Goal: Task Accomplishment & Management: Manage account settings

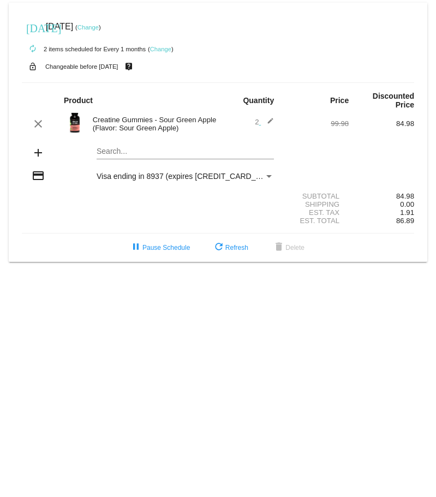
click at [167, 123] on div "Creatine Gummies - Sour Green Apple (Flavor: Sour Green Apple)" at bounding box center [152, 124] width 131 height 16
click at [108, 129] on div "Creatine Gummies - Sour Green Apple (Flavor: Sour Green Apple)" at bounding box center [152, 124] width 131 height 16
click at [140, 131] on div "Creatine Gummies - Sour Green Apple (Flavor: Sour Green Apple)" at bounding box center [152, 124] width 131 height 16
click at [141, 158] on div "Search..." at bounding box center [184, 148] width 177 height 21
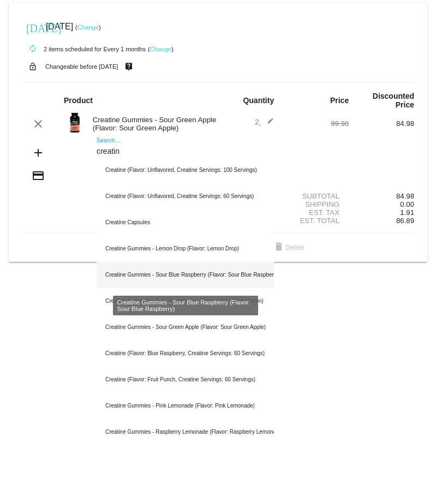
type input "creatin"
click at [205, 272] on div "Creatine Gummies - Sour Blue Raspberry (Flavor: Sour Blue Raspberry)" at bounding box center [184, 275] width 177 height 26
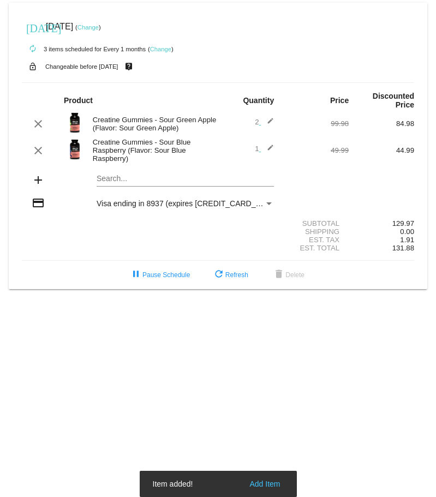
click at [259, 149] on span "1 edit" at bounding box center [264, 148] width 19 height 8
click at [258, 149] on span "1 edit" at bounding box center [264, 148] width 19 height 8
click at [253, 149] on div "1 edit" at bounding box center [250, 150] width 47 height 13
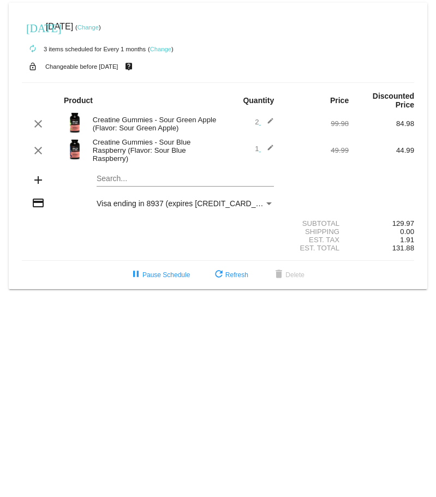
click at [257, 149] on span "1 edit" at bounding box center [264, 148] width 19 height 8
click at [272, 148] on mat-icon "edit" at bounding box center [267, 150] width 13 height 13
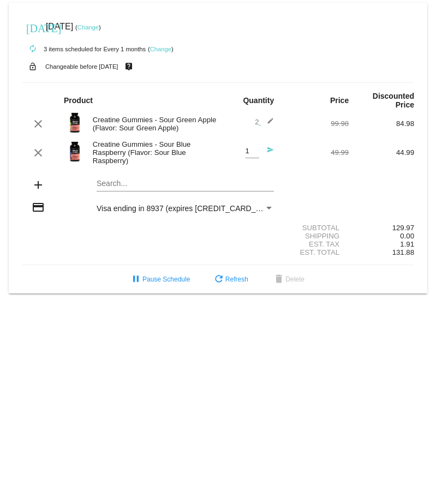
click at [251, 146] on div "1 Quantity" at bounding box center [252, 148] width 14 height 20
click at [250, 152] on input "1" at bounding box center [252, 151] width 14 height 8
type input "2"
click at [382, 422] on body "today Oct 12 2025 ( Change ) autorenew 3 items scheduled for Every 1 months ( C…" at bounding box center [218, 248] width 436 height 497
click at [273, 123] on mat-icon "edit" at bounding box center [267, 123] width 13 height 13
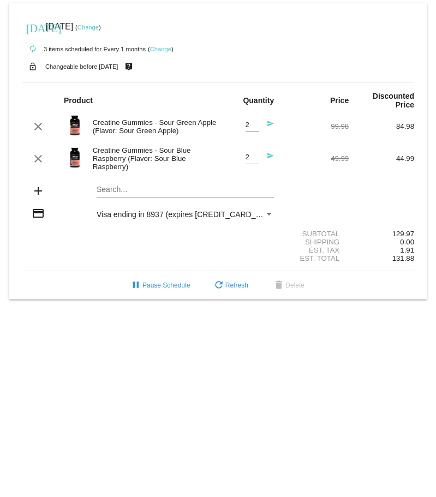
click at [259, 124] on span "2 Quantity send" at bounding box center [259, 124] width 29 height 8
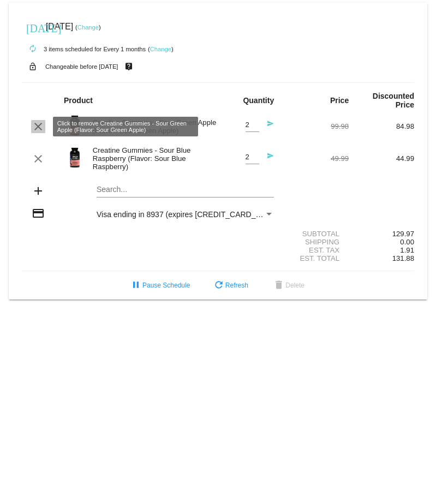
click at [39, 128] on mat-icon "clear" at bounding box center [38, 126] width 13 height 13
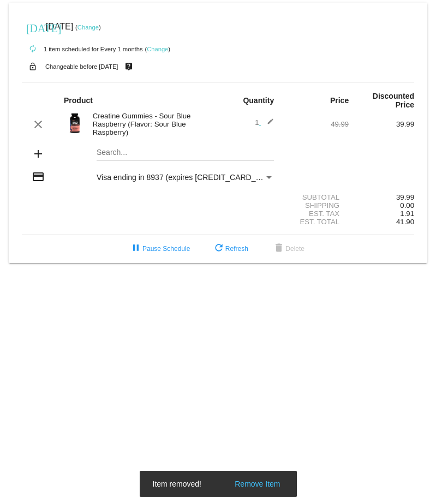
click at [272, 119] on mat-icon "edit" at bounding box center [267, 124] width 13 height 13
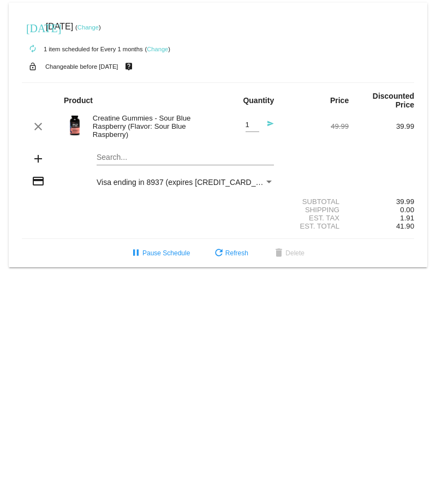
click at [246, 120] on div "1 Quantity" at bounding box center [252, 122] width 14 height 20
type input "2"
click at [255, 122] on input "2" at bounding box center [252, 125] width 14 height 8
click at [353, 360] on body "today Oct 12 2025 ( Change ) autorenew 1 item scheduled for Every 1 months ( Ch…" at bounding box center [218, 248] width 436 height 497
click at [407, 30] on div "today Oct 12 2025 ( Change )" at bounding box center [218, 27] width 392 height 22
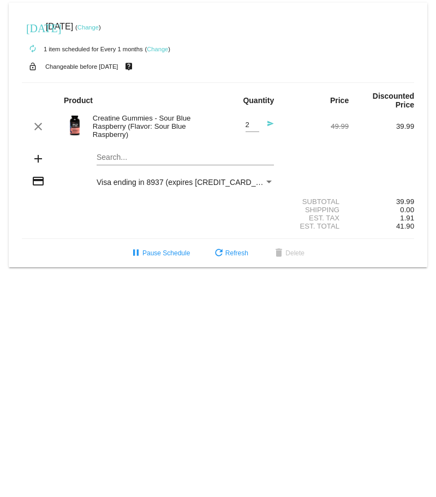
drag, startPoint x: 259, startPoint y: 345, endPoint x: 149, endPoint y: 238, distance: 154.2
click at [252, 341] on body "today Oct 12 2025 ( Change ) autorenew 1 item scheduled for Every 1 months ( Ch…" at bounding box center [218, 248] width 436 height 497
drag, startPoint x: 225, startPoint y: 249, endPoint x: 95, endPoint y: 249, distance: 130.3
click at [226, 249] on button "refresh Refresh" at bounding box center [229, 253] width 53 height 20
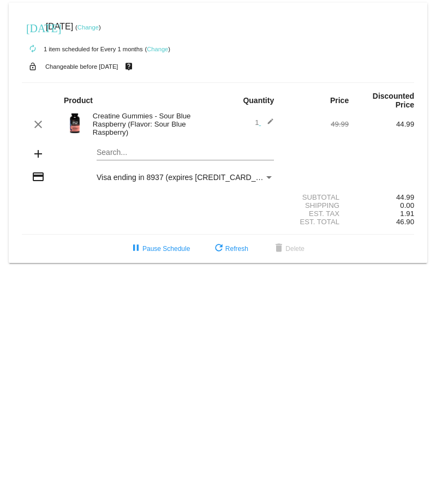
click at [258, 123] on span "1 edit" at bounding box center [264, 122] width 19 height 8
click at [267, 119] on mat-icon "edit" at bounding box center [267, 124] width 13 height 13
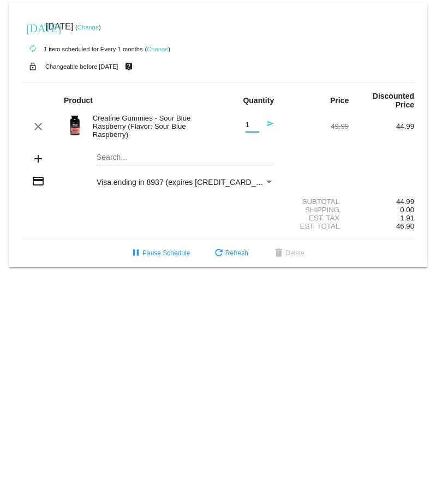
click at [252, 129] on input "1" at bounding box center [252, 125] width 14 height 8
click at [253, 122] on input "2" at bounding box center [252, 125] width 14 height 8
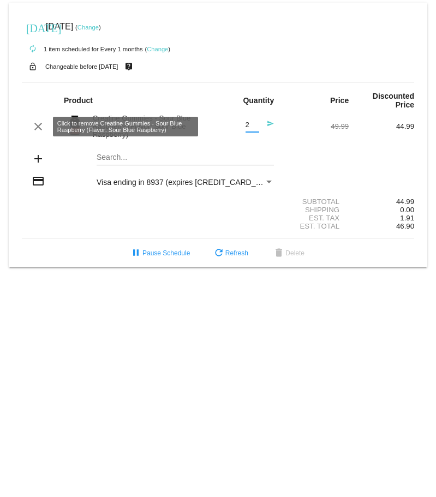
click at [76, 219] on div "Est. Tax 1.91" at bounding box center [218, 218] width 392 height 8
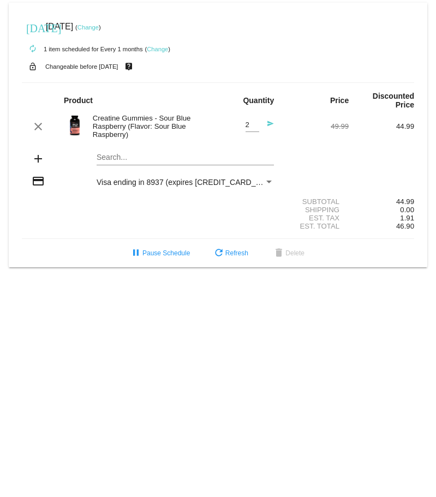
click at [157, 115] on div "Creatine Gummies - Sour Blue Raspberry (Flavor: Sour Blue Raspberry)" at bounding box center [152, 126] width 131 height 25
drag, startPoint x: 298, startPoint y: 124, endPoint x: 310, endPoint y: 94, distance: 32.3
click at [298, 123] on div "49.99" at bounding box center [315, 126] width 65 height 8
click at [102, 159] on mat-card "today Oct 12 2025 ( Change ) autorenew 1 item scheduled for Every 1 months ( Ch…" at bounding box center [218, 135] width 418 height 264
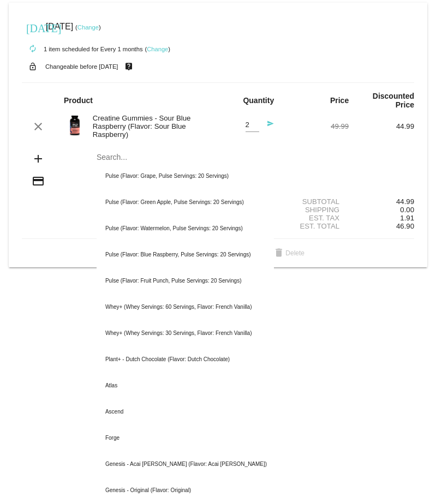
click at [61, 243] on div "pause Pause Schedule refresh Refresh delete Delete" at bounding box center [217, 253] width 409 height 20
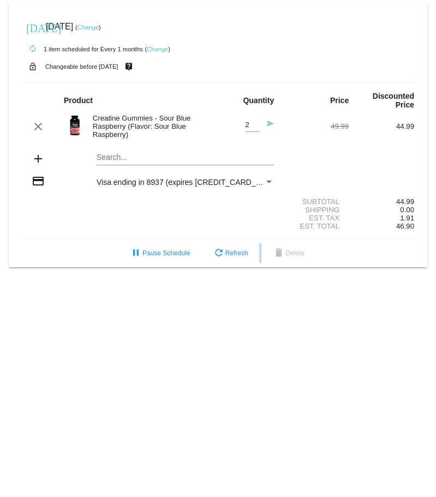
drag, startPoint x: 278, startPoint y: 263, endPoint x: 346, endPoint y: 255, distance: 68.7
click at [346, 255] on mat-card "today Oct 12 2025 ( Change ) autorenew 1 item scheduled for Every 1 months ( Ch…" at bounding box center [218, 135] width 418 height 264
drag, startPoint x: 389, startPoint y: 161, endPoint x: 351, endPoint y: 158, distance: 38.8
click at [390, 160] on div "add Search..." at bounding box center [218, 159] width 392 height 31
type input "1"
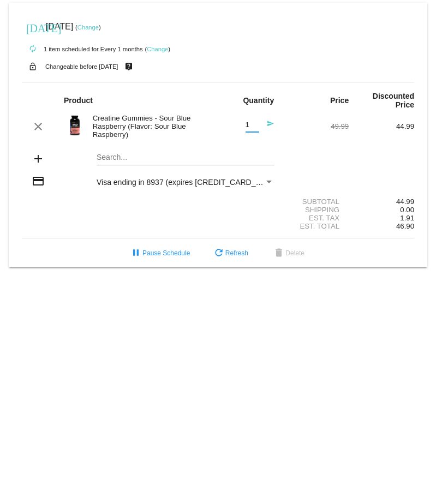
click at [258, 126] on input "1" at bounding box center [252, 125] width 14 height 8
click at [268, 123] on mat-icon "send" at bounding box center [267, 126] width 13 height 13
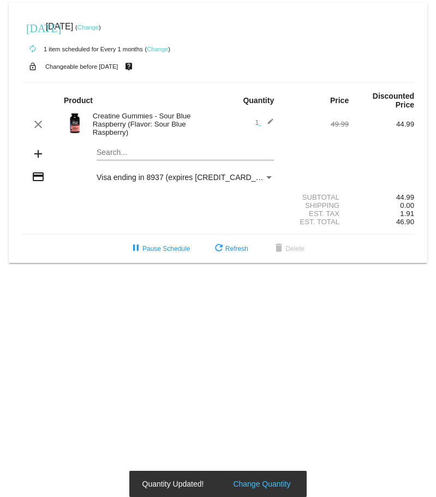
click at [272, 122] on mat-icon "edit" at bounding box center [267, 124] width 13 height 13
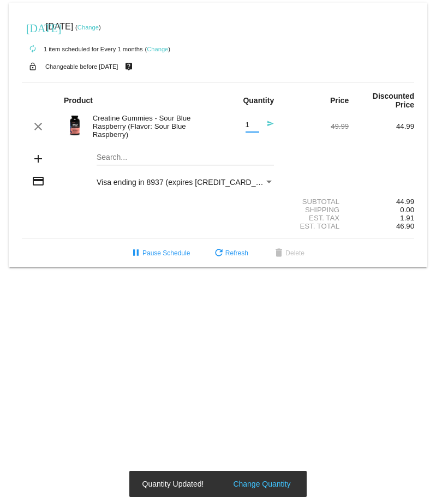
click at [249, 124] on input "1" at bounding box center [252, 125] width 14 height 8
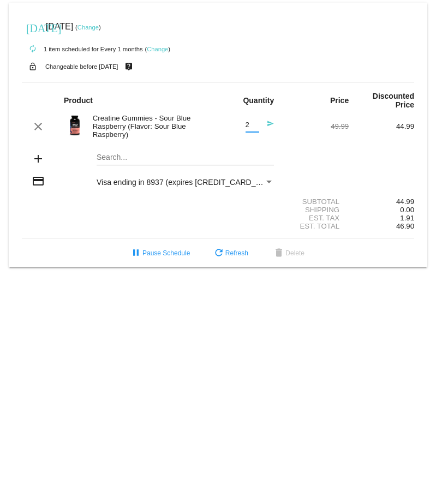
type input "2"
click at [256, 124] on input "2" at bounding box center [252, 125] width 14 height 8
click at [265, 125] on mat-icon "send" at bounding box center [267, 126] width 13 height 13
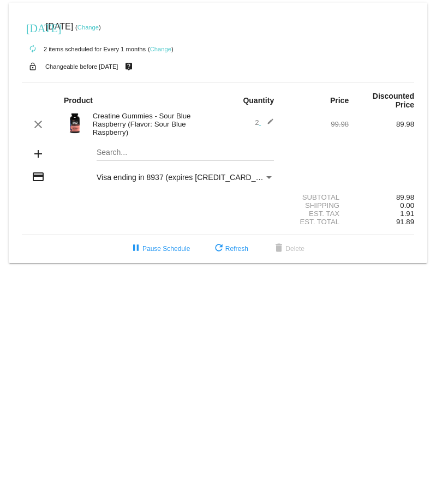
click at [168, 158] on div "Search..." at bounding box center [184, 149] width 177 height 21
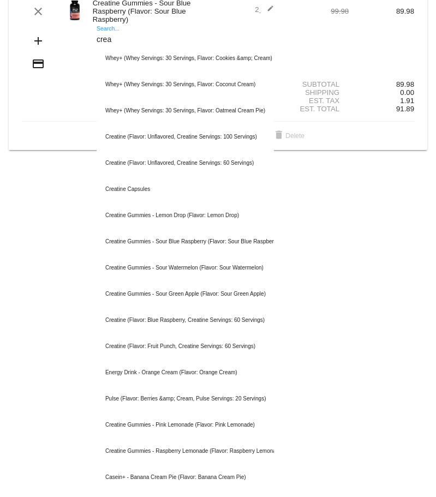
scroll to position [132, 0]
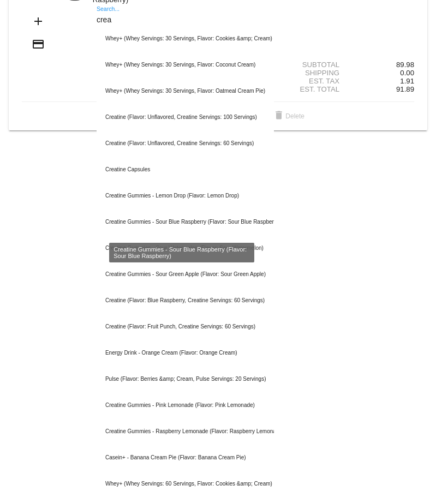
type input "crea"
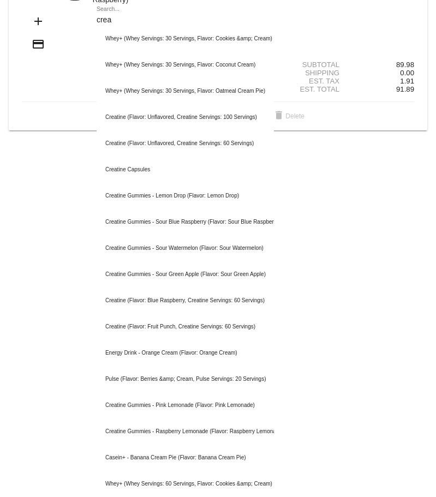
scroll to position [0, 0]
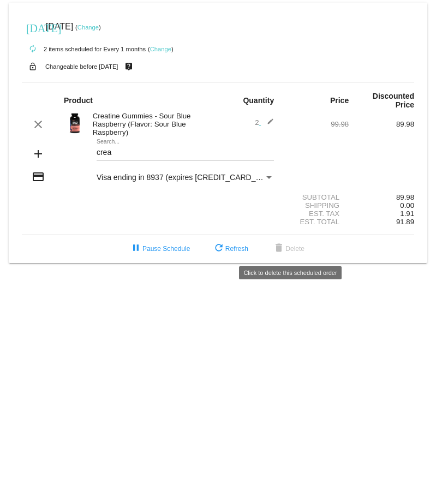
click at [298, 325] on body "today Oct 12 2025 ( Change ) autorenew 2 items scheduled for Every 1 months ( C…" at bounding box center [218, 248] width 436 height 497
click at [141, 157] on div "crea Search..." at bounding box center [184, 149] width 177 height 21
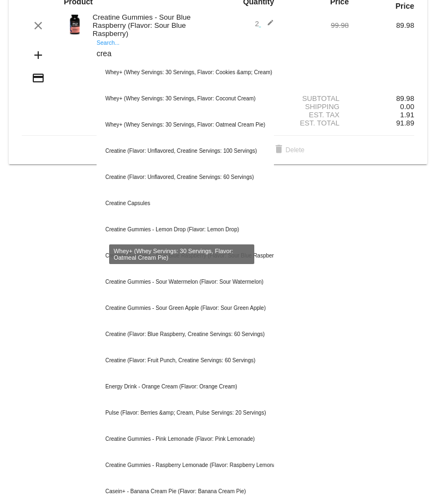
scroll to position [109, 0]
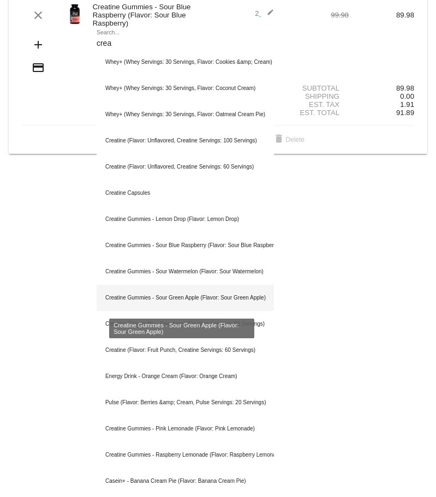
click at [259, 301] on div "Creatine Gummies - Sour Green Apple (Flavor: Sour Green Apple)" at bounding box center [184, 298] width 177 height 26
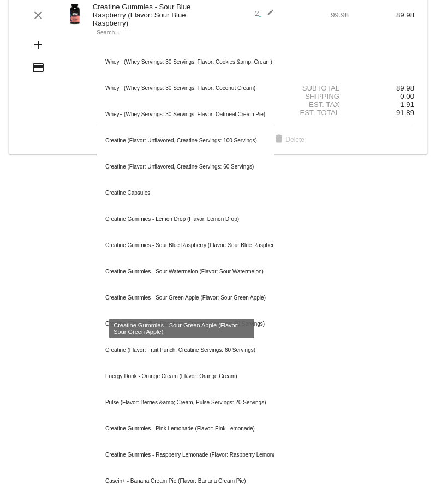
scroll to position [0, 0]
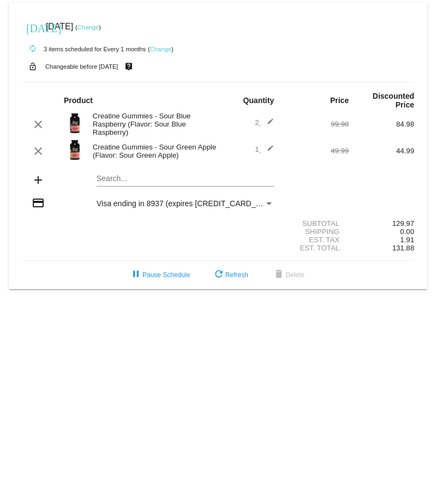
click at [29, 152] on div "clear" at bounding box center [38, 150] width 33 height 13
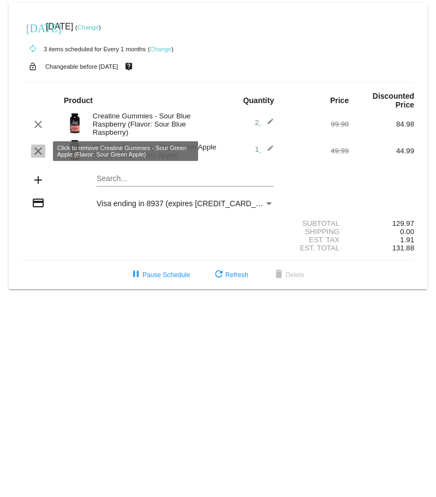
click at [33, 150] on mat-icon "clear" at bounding box center [38, 150] width 13 height 13
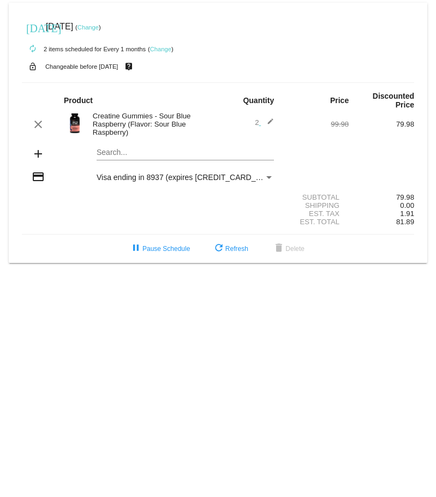
click at [170, 304] on body "today Oct 12 2025 ( Change ) autorenew 2 items scheduled for Every 1 months ( C…" at bounding box center [218, 248] width 436 height 497
click at [302, 8] on mat-card "today Oct 12 2025 ( Change ) autorenew 2 items scheduled for Every 1 months ( C…" at bounding box center [218, 133] width 418 height 260
